Goal: Task Accomplishment & Management: Use online tool/utility

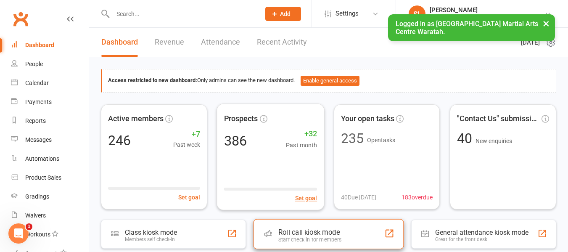
click at [325, 229] on div "Roll call kiosk mode" at bounding box center [310, 232] width 63 height 8
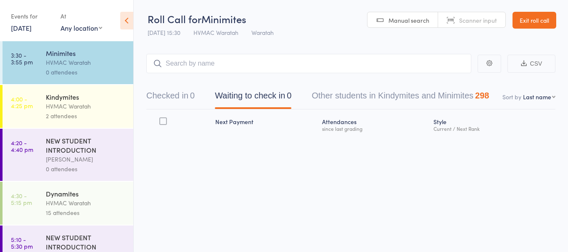
click at [104, 102] on div "HVMAC Waratah" at bounding box center [86, 106] width 80 height 10
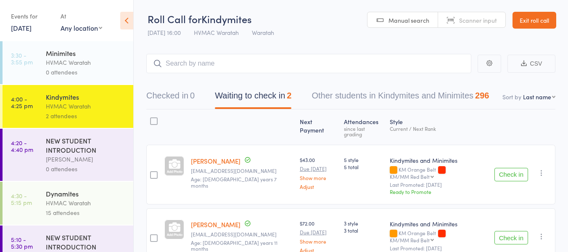
click at [22, 29] on link "11 Sep, 2025" at bounding box center [21, 27] width 21 height 9
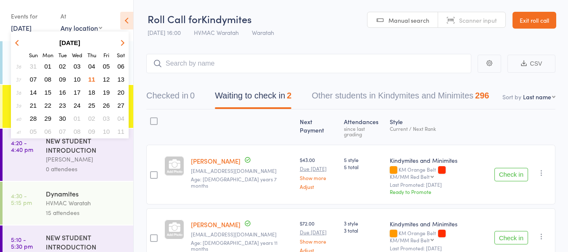
click at [79, 78] on span "10" at bounding box center [77, 79] width 7 height 7
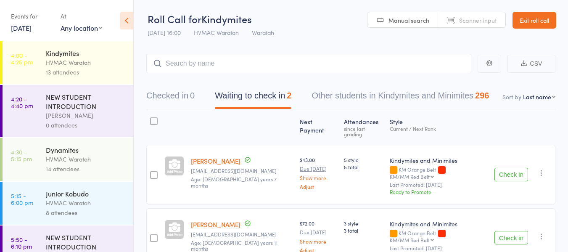
scroll to position [158, 0]
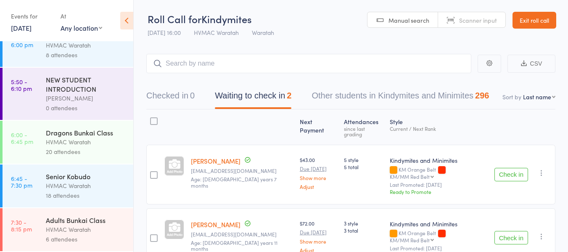
click at [100, 223] on div "Adults Bunkai Class" at bounding box center [86, 219] width 80 height 9
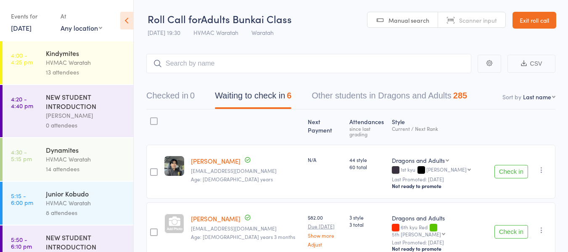
click at [507, 166] on button "Check in" at bounding box center [512, 171] width 34 height 13
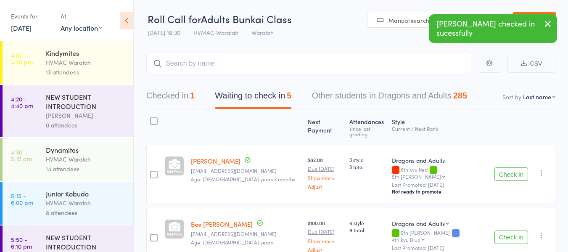
click at [507, 167] on button "Check in" at bounding box center [512, 173] width 34 height 13
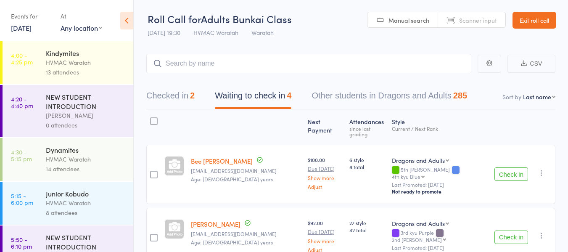
click at [543, 169] on icon "button" at bounding box center [542, 173] width 8 height 8
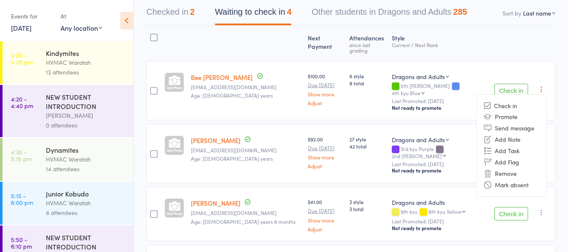
scroll to position [84, 0]
click at [507, 167] on li "Remove" at bounding box center [511, 172] width 69 height 11
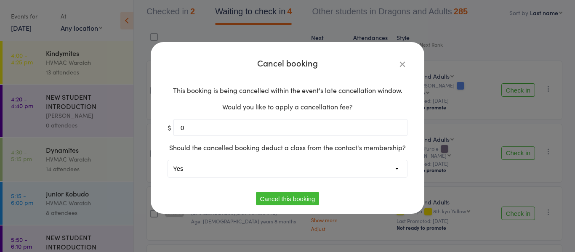
click at [227, 166] on select "Yes No" at bounding box center [287, 168] width 239 height 17
select select "1"
click at [168, 160] on select "Yes No" at bounding box center [287, 168] width 239 height 17
click at [273, 199] on button "Cancel this booking" at bounding box center [288, 198] width 64 height 13
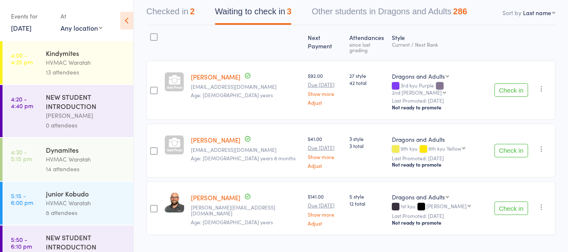
click at [510, 83] on button "Check in" at bounding box center [512, 89] width 34 height 13
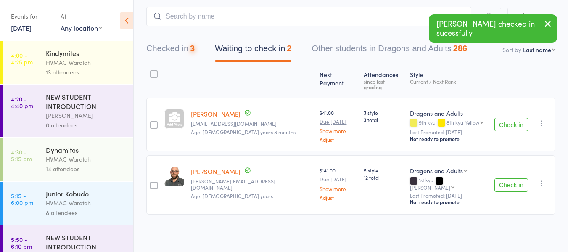
scroll to position [37, 0]
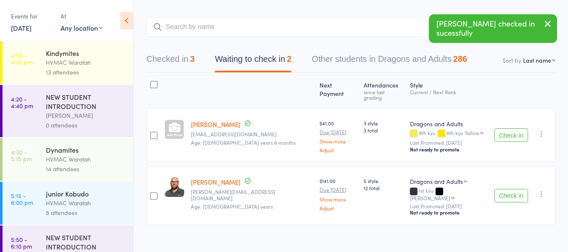
click at [502, 128] on button "Check in" at bounding box center [512, 134] width 34 height 13
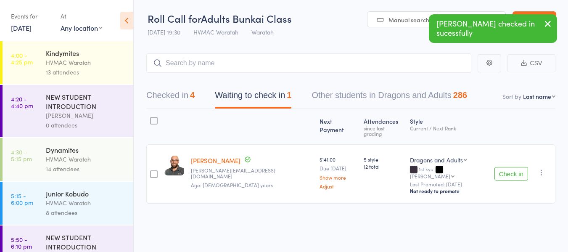
click at [502, 167] on button "Check in" at bounding box center [512, 173] width 34 height 13
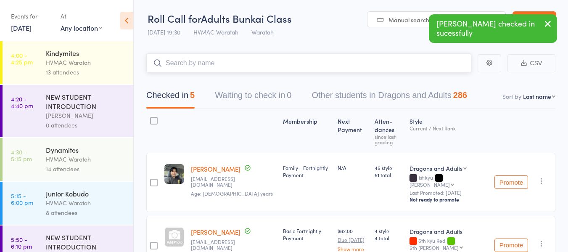
click at [230, 67] on input "search" at bounding box center [308, 62] width 325 height 19
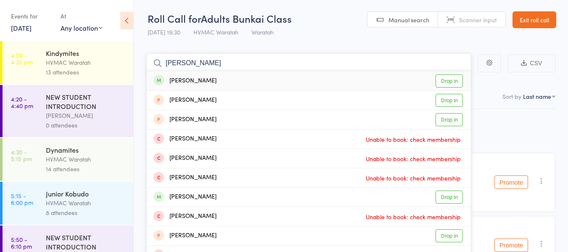
type input "dana"
click at [444, 79] on link "Drop in" at bounding box center [449, 80] width 27 height 13
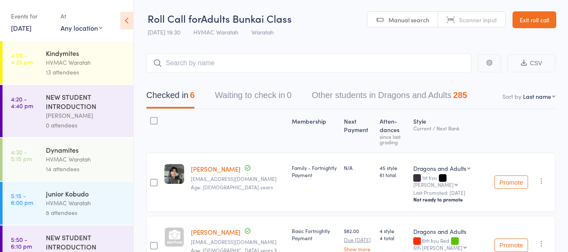
click at [22, 28] on link "10 Sep, 2025" at bounding box center [21, 27] width 21 height 9
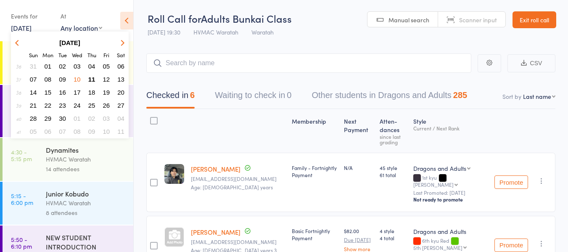
click at [91, 79] on span "11" at bounding box center [91, 79] width 7 height 7
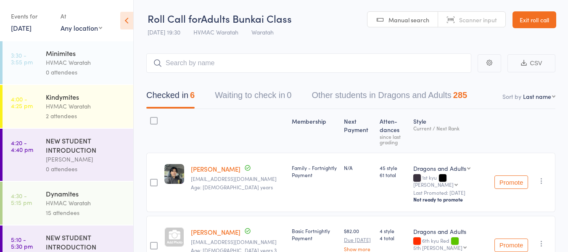
click at [93, 108] on div "HVMAC Waratah" at bounding box center [86, 106] width 80 height 10
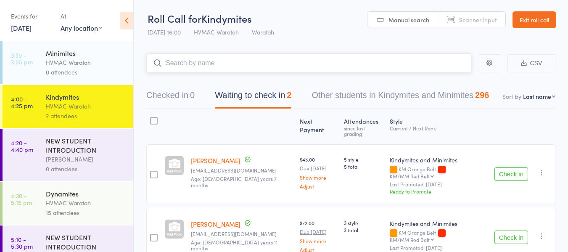
scroll to position [37, 0]
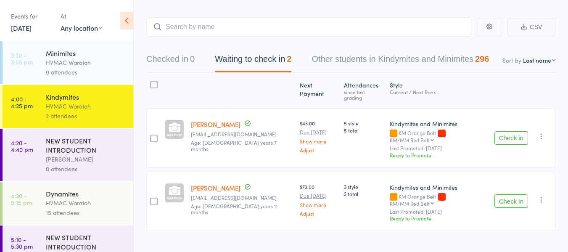
click at [85, 187] on div "Dynamites HVMAC Waratah 15 attendees" at bounding box center [90, 203] width 88 height 43
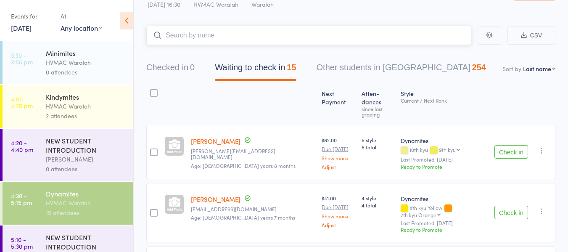
scroll to position [42, 0]
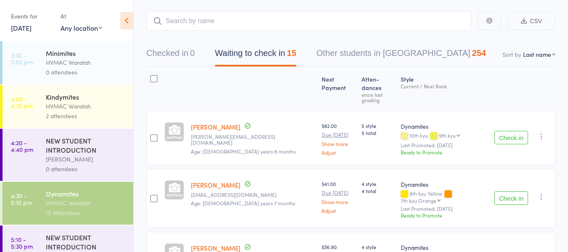
click at [69, 67] on div "HVMAC Waratah" at bounding box center [86, 63] width 80 height 10
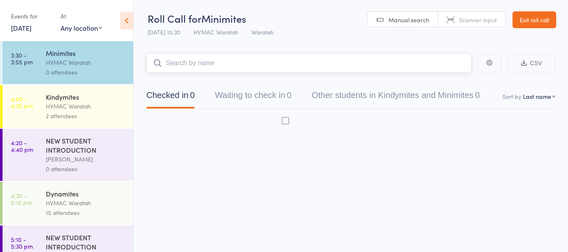
scroll to position [0, 0]
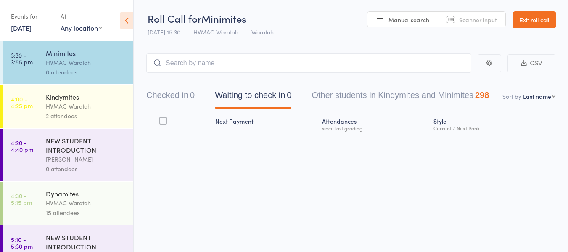
click at [85, 188] on div "Dynamites HVMAC Waratah 15 attendees" at bounding box center [90, 203] width 88 height 43
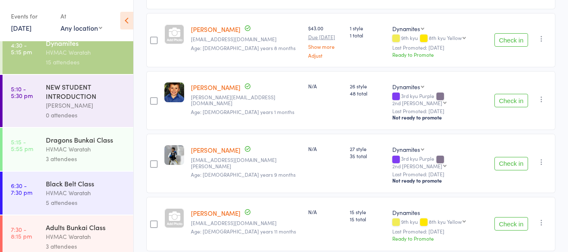
scroll to position [158, 0]
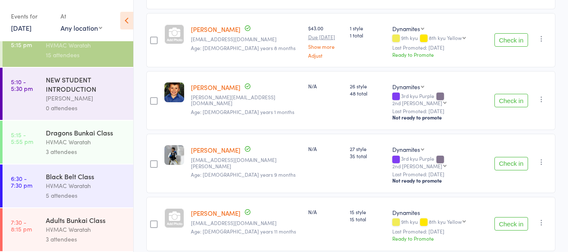
click at [92, 145] on div "HVMAC Waratah" at bounding box center [86, 142] width 80 height 10
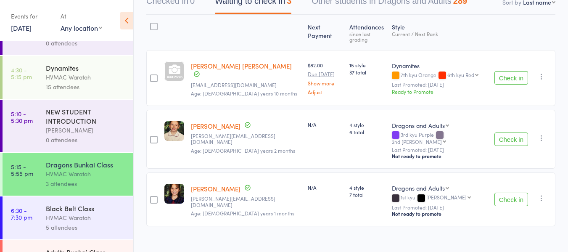
scroll to position [126, 0]
click at [114, 210] on div "Black Belt Class" at bounding box center [86, 207] width 80 height 9
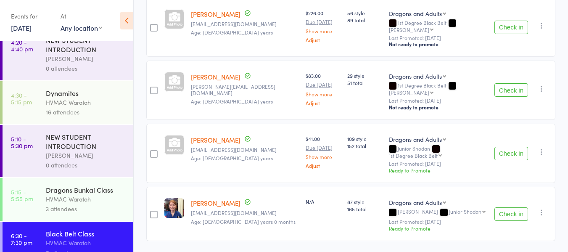
scroll to position [158, 0]
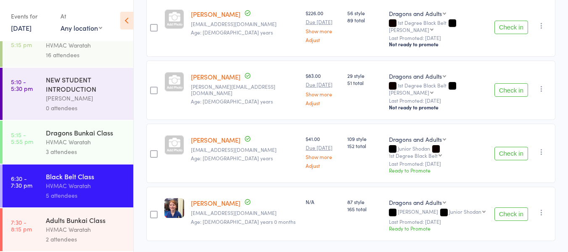
click at [110, 223] on div "Adults Bunkai Class" at bounding box center [86, 219] width 80 height 9
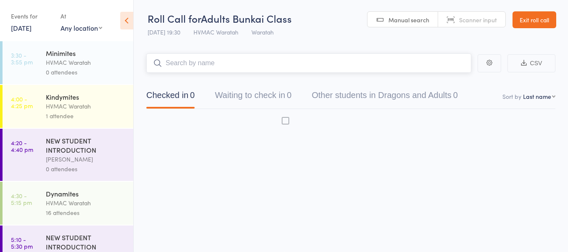
scroll to position [0, 0]
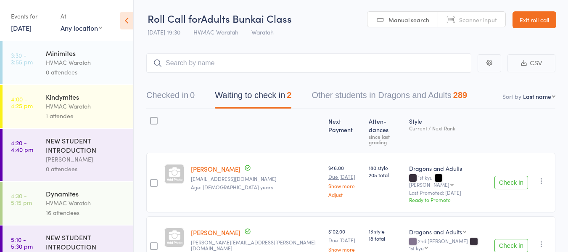
click at [105, 105] on div "HVMAC Waratah" at bounding box center [86, 106] width 80 height 10
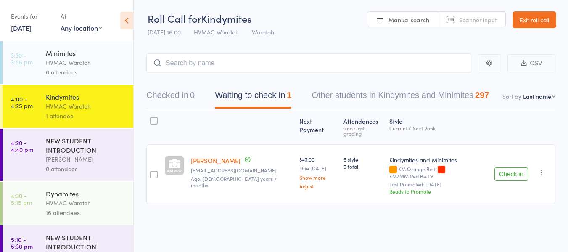
click at [515, 167] on button "Check in" at bounding box center [512, 173] width 34 height 13
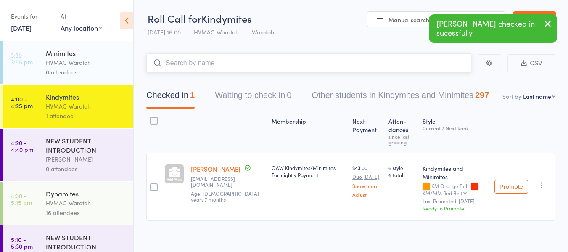
click at [234, 64] on input "search" at bounding box center [308, 62] width 325 height 19
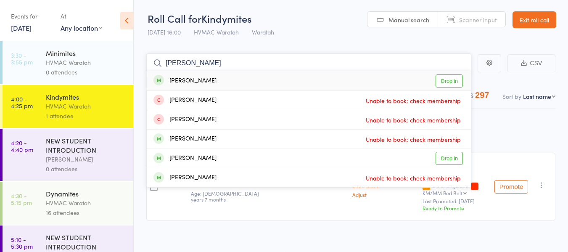
type input "theodore"
click at [453, 80] on link "Drop in" at bounding box center [449, 80] width 27 height 13
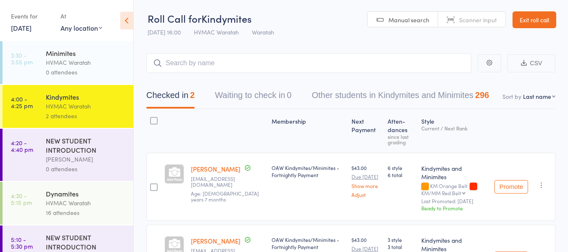
click at [104, 193] on div "Dynamites" at bounding box center [86, 193] width 80 height 9
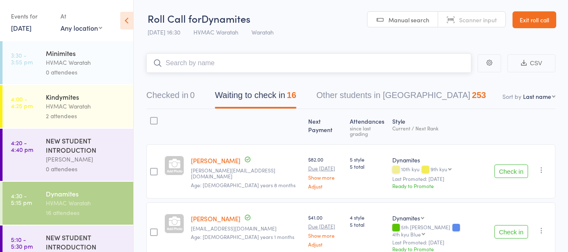
scroll to position [42, 0]
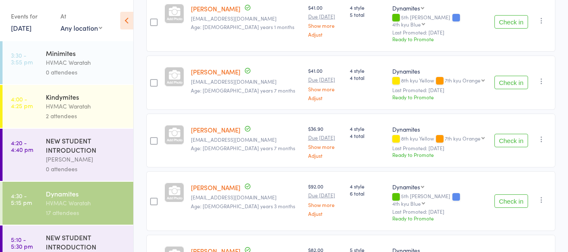
scroll to position [0, 0]
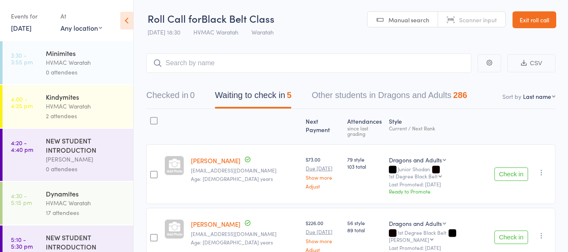
click at [85, 194] on div "Dynamites" at bounding box center [86, 193] width 80 height 9
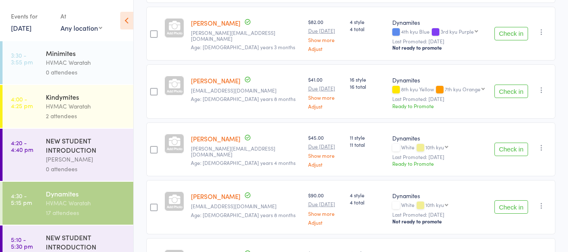
scroll to position [547, 0]
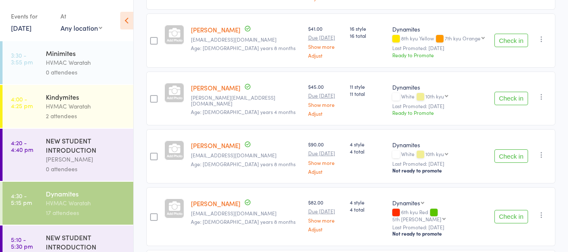
click at [519, 149] on button "Check in" at bounding box center [512, 155] width 34 height 13
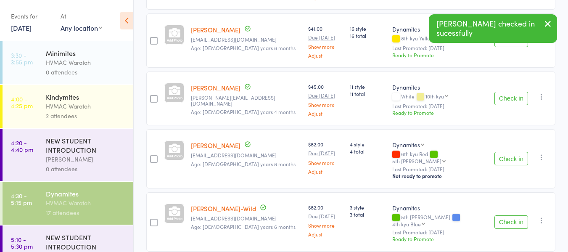
click at [510, 92] on button "Check in" at bounding box center [512, 98] width 34 height 13
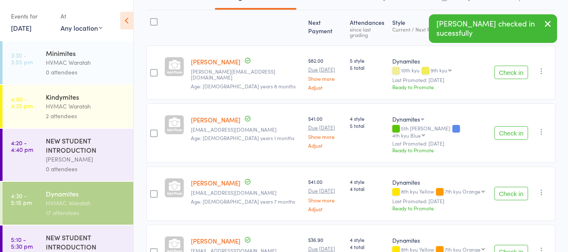
scroll to position [85, 0]
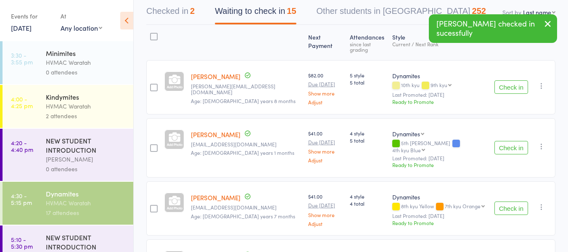
click at [504, 81] on button "Check in" at bounding box center [512, 86] width 34 height 13
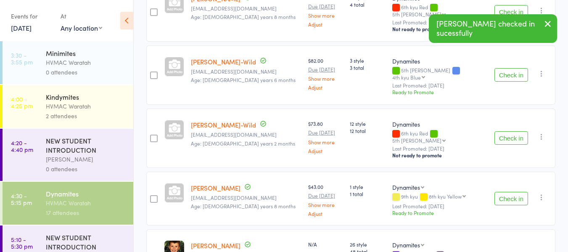
scroll to position [589, 0]
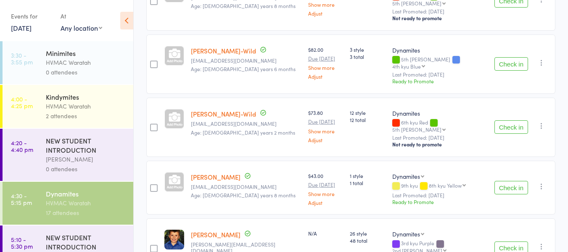
click at [513, 181] on button "Check in" at bounding box center [512, 187] width 34 height 13
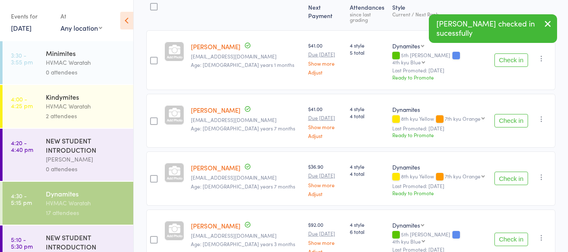
scroll to position [85, 0]
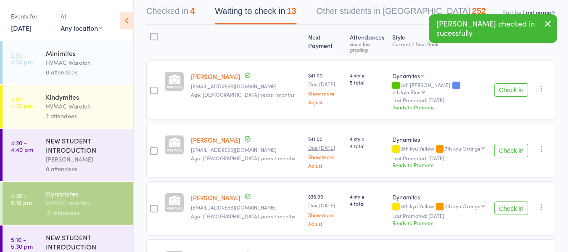
click at [516, 144] on button "Check in" at bounding box center [512, 150] width 34 height 13
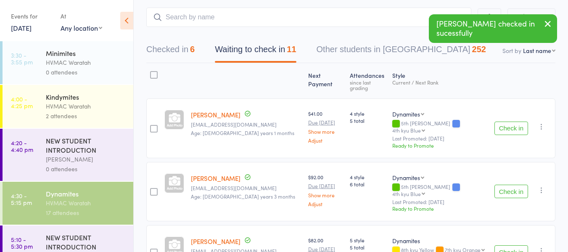
scroll to position [0, 0]
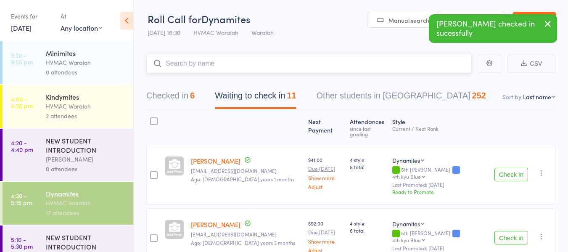
click at [221, 64] on input "search" at bounding box center [308, 63] width 325 height 19
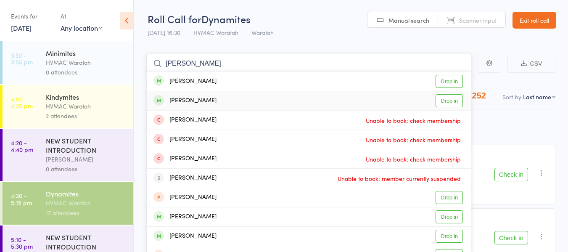
type input "moylan"
click at [450, 100] on link "Drop in" at bounding box center [449, 100] width 27 height 13
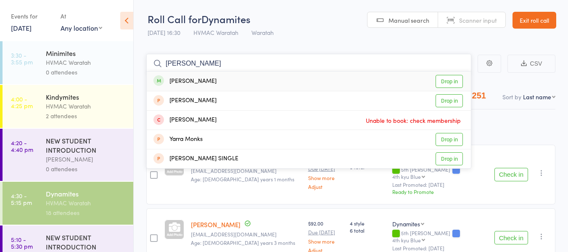
type input "monasha"
click at [447, 80] on link "Drop in" at bounding box center [449, 81] width 27 height 13
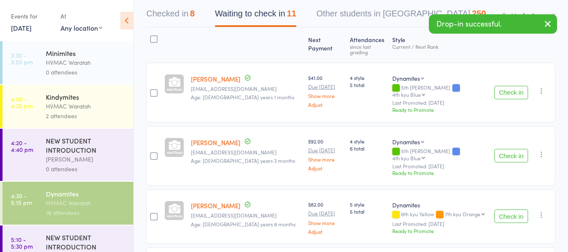
scroll to position [126, 0]
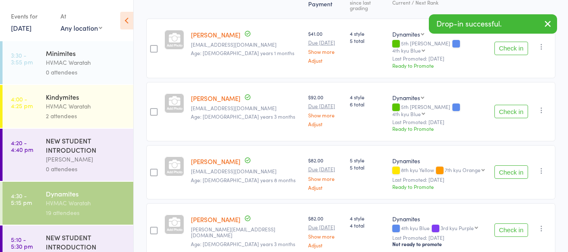
click at [509, 165] on button "Check in" at bounding box center [512, 171] width 34 height 13
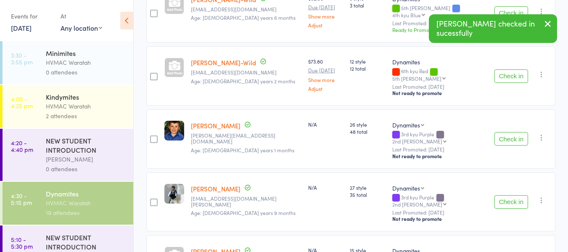
scroll to position [500, 0]
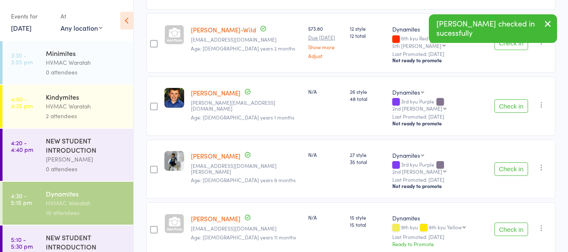
click at [511, 223] on button "Check in" at bounding box center [512, 229] width 34 height 13
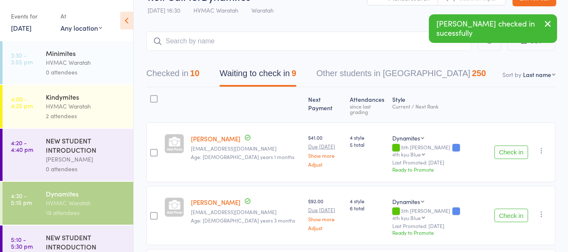
scroll to position [21, 0]
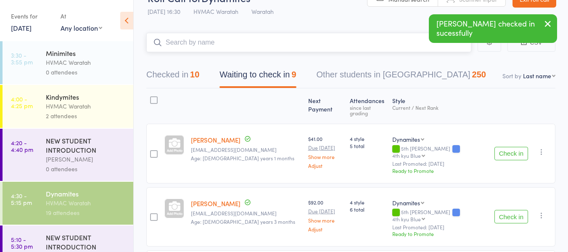
click at [220, 43] on input "search" at bounding box center [308, 42] width 325 height 19
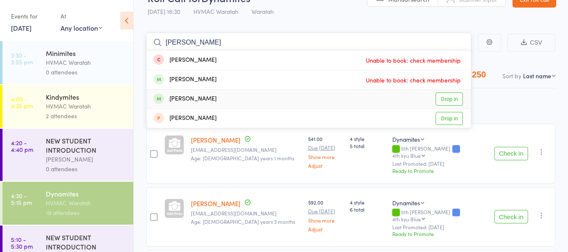
type input "eric"
click at [453, 98] on link "Drop in" at bounding box center [449, 99] width 27 height 13
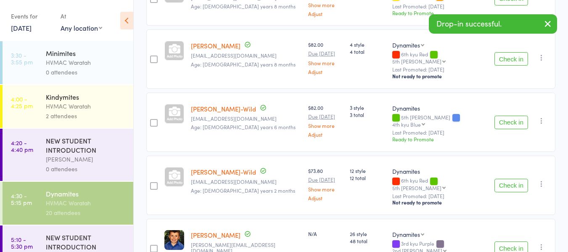
scroll to position [0, 0]
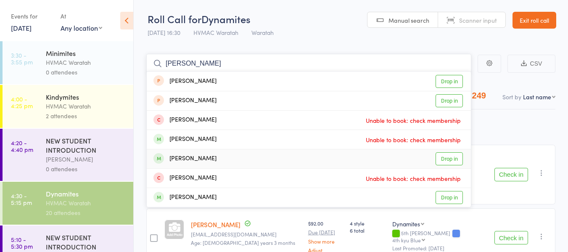
type input "chloe"
click at [450, 155] on link "Drop in" at bounding box center [449, 158] width 27 height 13
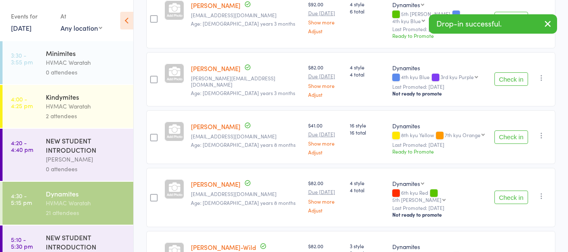
scroll to position [252, 0]
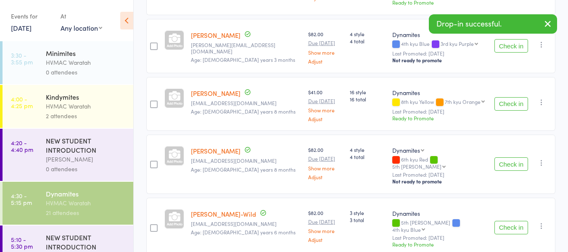
click at [515, 157] on button "Check in" at bounding box center [512, 163] width 34 height 13
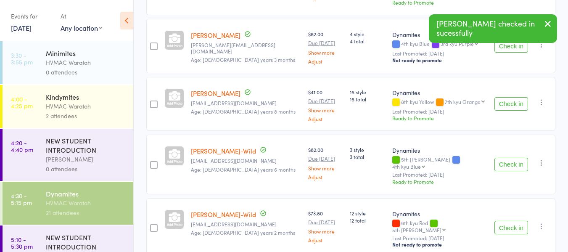
click at [517, 221] on button "Check in" at bounding box center [512, 227] width 34 height 13
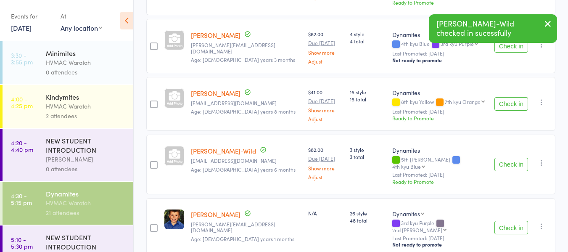
click at [513, 158] on button "Check in" at bounding box center [512, 164] width 34 height 13
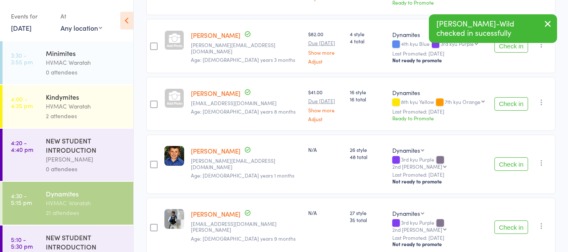
scroll to position [42, 0]
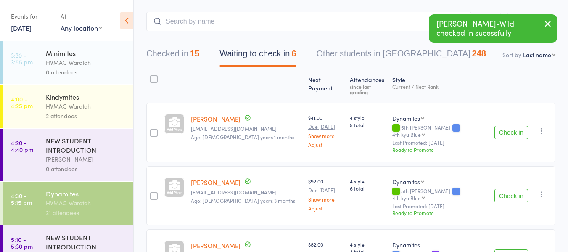
click at [510, 126] on button "Check in" at bounding box center [512, 132] width 34 height 13
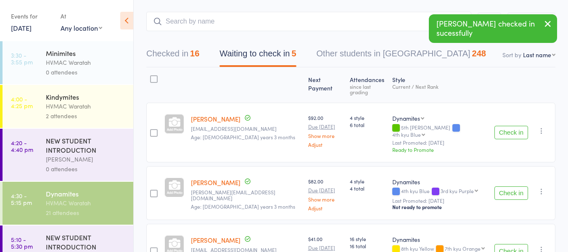
click at [509, 126] on button "Check in" at bounding box center [512, 132] width 34 height 13
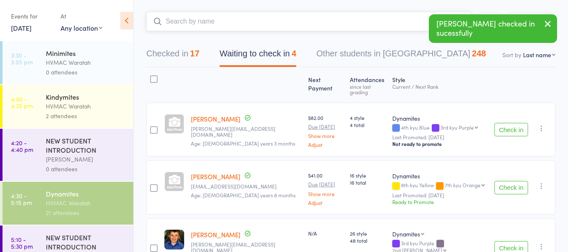
click at [260, 22] on input "search" at bounding box center [308, 21] width 325 height 19
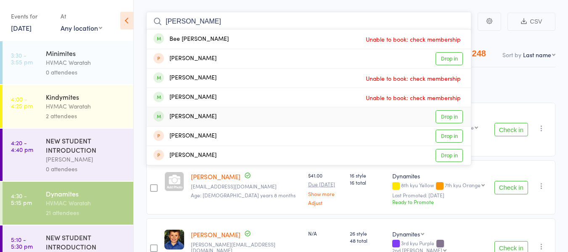
type input "curtis"
click at [446, 116] on link "Drop in" at bounding box center [449, 116] width 27 height 13
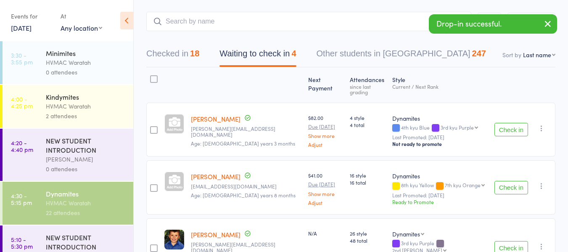
click at [502, 123] on button "Check in" at bounding box center [512, 129] width 34 height 13
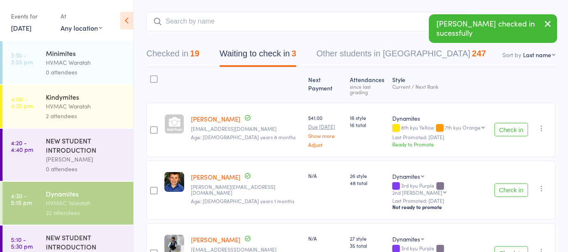
click at [515, 183] on button "Check in" at bounding box center [512, 189] width 34 height 13
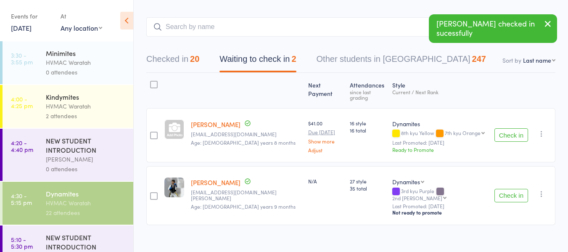
click at [508, 189] on button "Check in" at bounding box center [512, 195] width 34 height 13
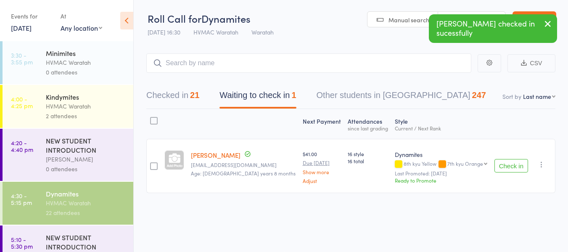
click at [510, 163] on button "Check in" at bounding box center [512, 165] width 34 height 13
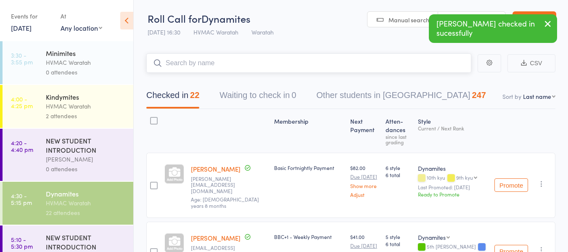
click at [206, 63] on input "search" at bounding box center [308, 62] width 325 height 19
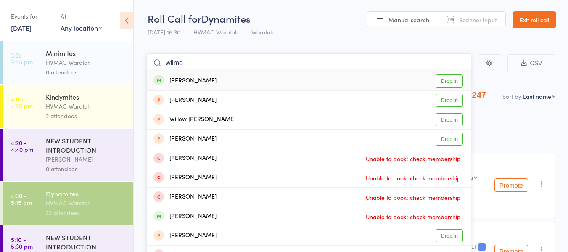
type input "wilmo"
click at [456, 80] on link "Drop in" at bounding box center [449, 80] width 27 height 13
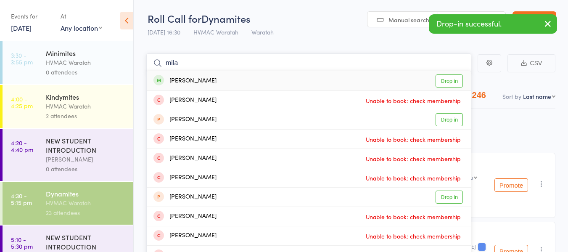
type input "mila"
click at [454, 78] on link "Drop in" at bounding box center [449, 80] width 27 height 13
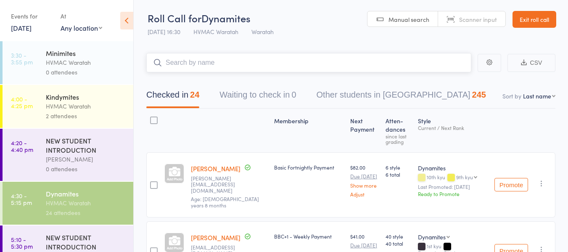
scroll to position [0, 0]
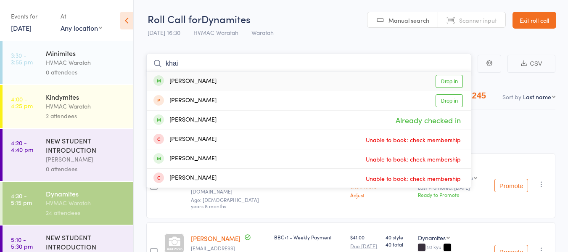
type input "khai"
click at [453, 82] on link "Drop in" at bounding box center [449, 81] width 27 height 13
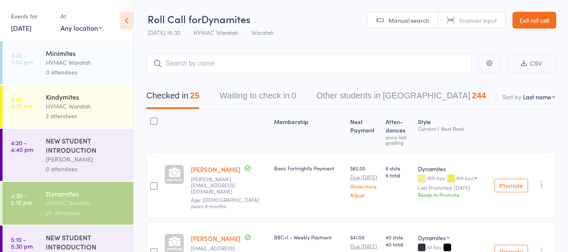
click at [453, 82] on div "Checked in 25 Waiting to check in 0 Other students in Dynamites 244" at bounding box center [350, 91] width 409 height 36
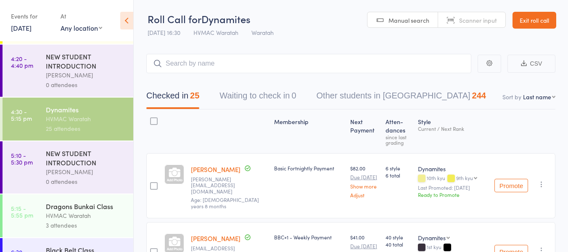
scroll to position [158, 0]
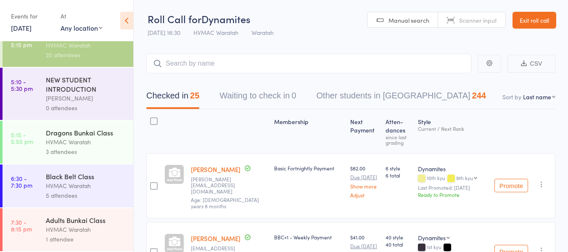
click at [103, 156] on div "3 attendees" at bounding box center [86, 152] width 80 height 10
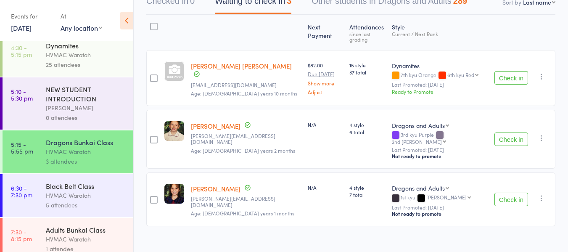
scroll to position [158, 0]
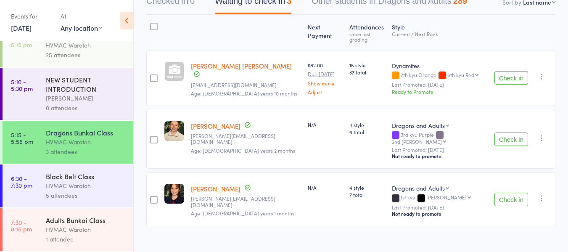
click at [82, 178] on div "Black Belt Class" at bounding box center [86, 176] width 80 height 9
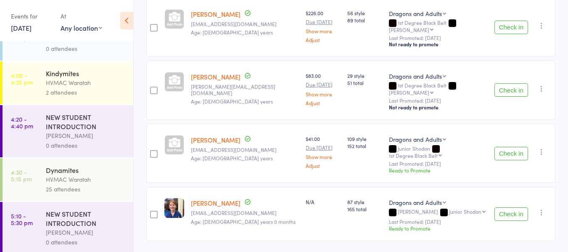
scroll to position [42, 0]
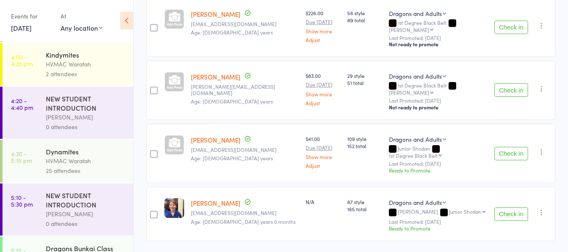
click at [72, 152] on div "Dynamites" at bounding box center [86, 151] width 80 height 9
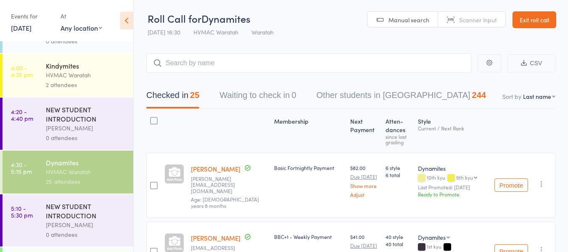
scroll to position [126, 0]
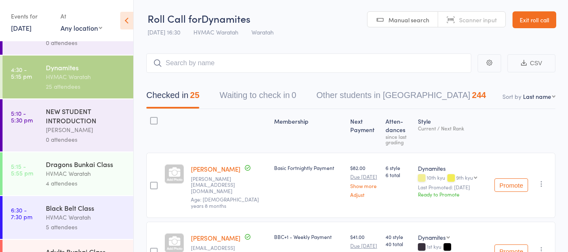
click at [82, 165] on div "Dragons Bunkai Class" at bounding box center [86, 163] width 80 height 9
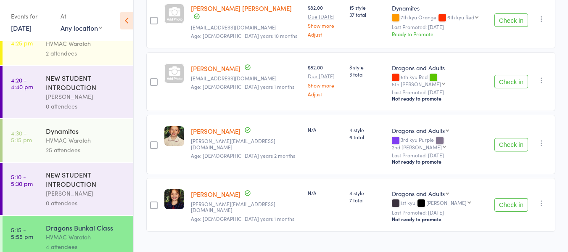
scroll to position [158, 0]
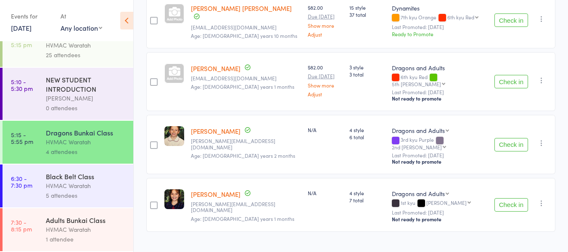
click at [72, 225] on div "HVMAC Waratah" at bounding box center [86, 230] width 80 height 10
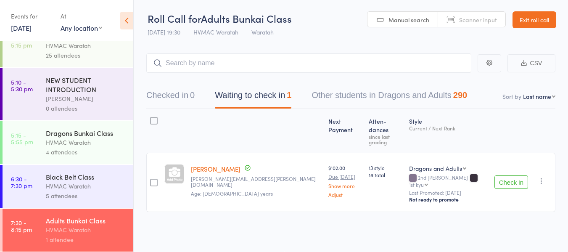
scroll to position [158, 0]
click at [93, 138] on div "HVMAC Waratah" at bounding box center [86, 142] width 80 height 10
